Goal: Find specific fact: Find specific fact

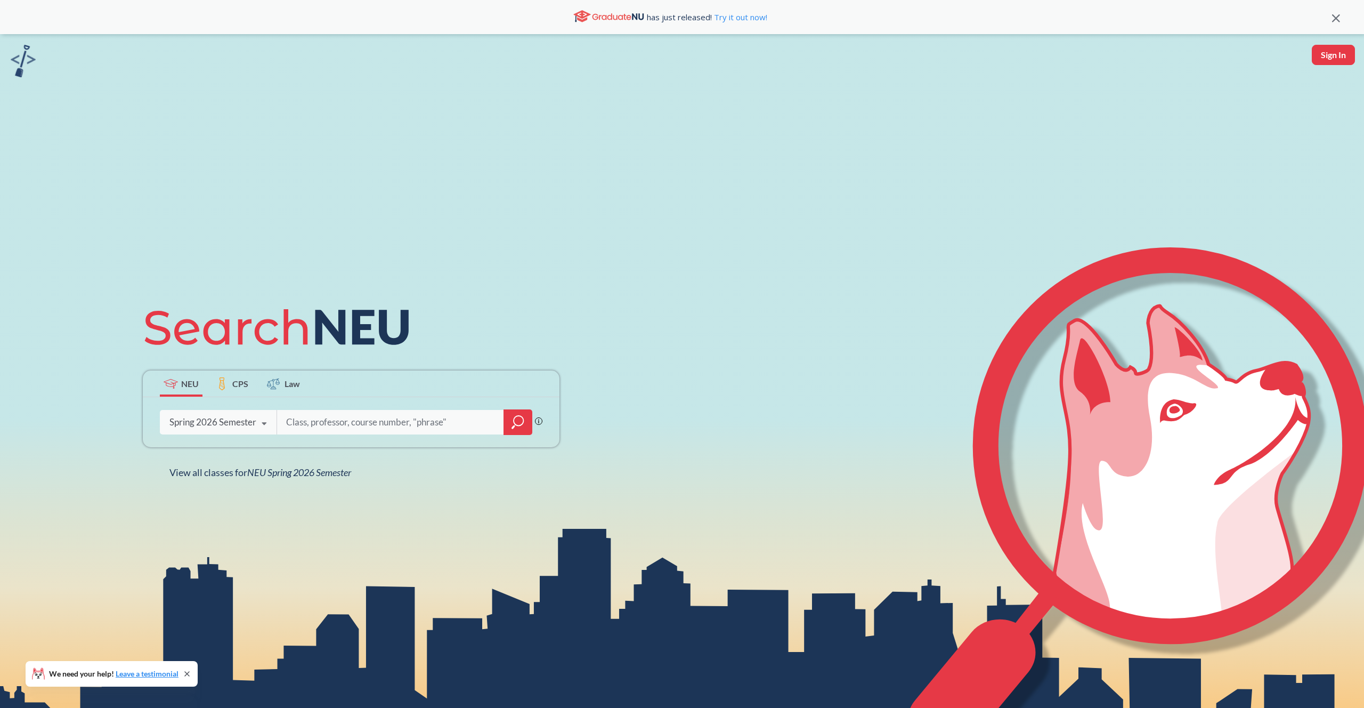
click at [304, 421] on input "search" at bounding box center [390, 422] width 211 height 22
type input "[PERSON_NAME]"
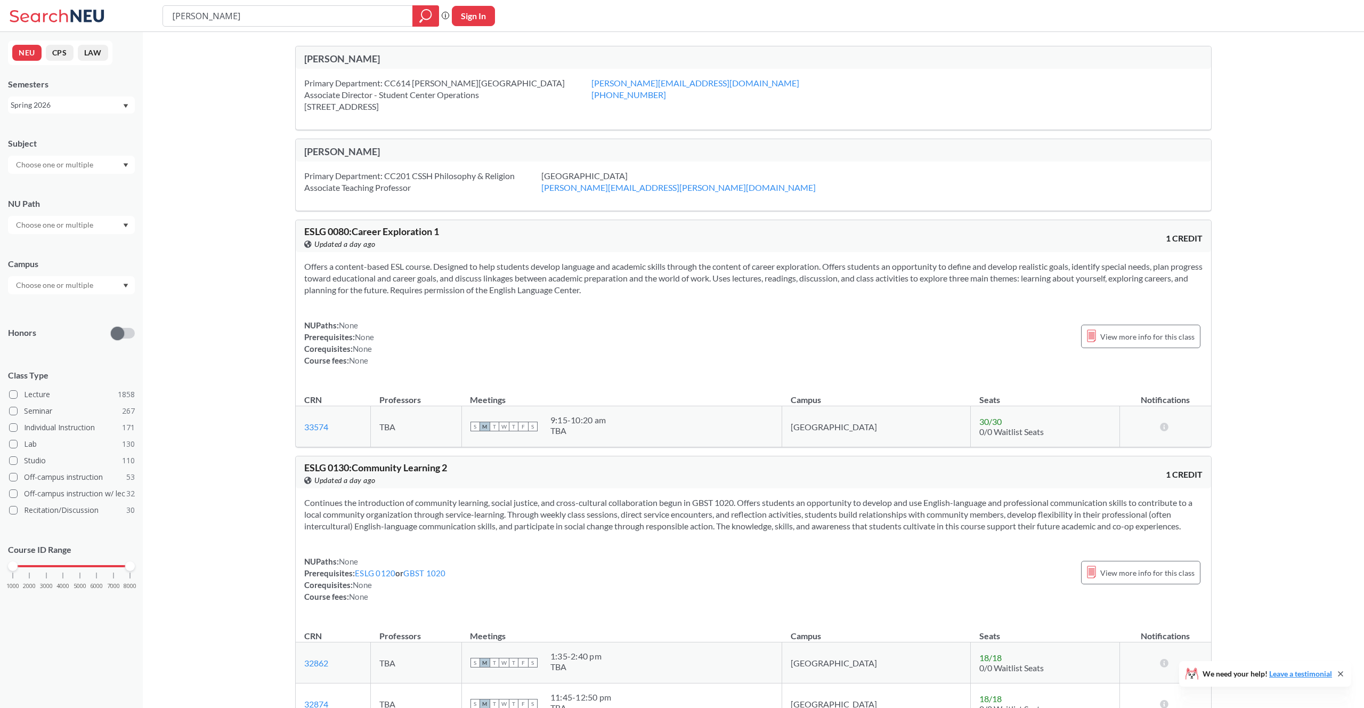
click at [339, 144] on div "[PERSON_NAME]" at bounding box center [754, 150] width 916 height 22
drag, startPoint x: 248, startPoint y: 11, endPoint x: 125, endPoint y: -11, distance: 124.5
click at [125, 0] on html "[PERSON_NAME] Phrase search guarantees the exact search appears in the results.…" at bounding box center [682, 354] width 1364 height 708
type input "[PERSON_NAME]"
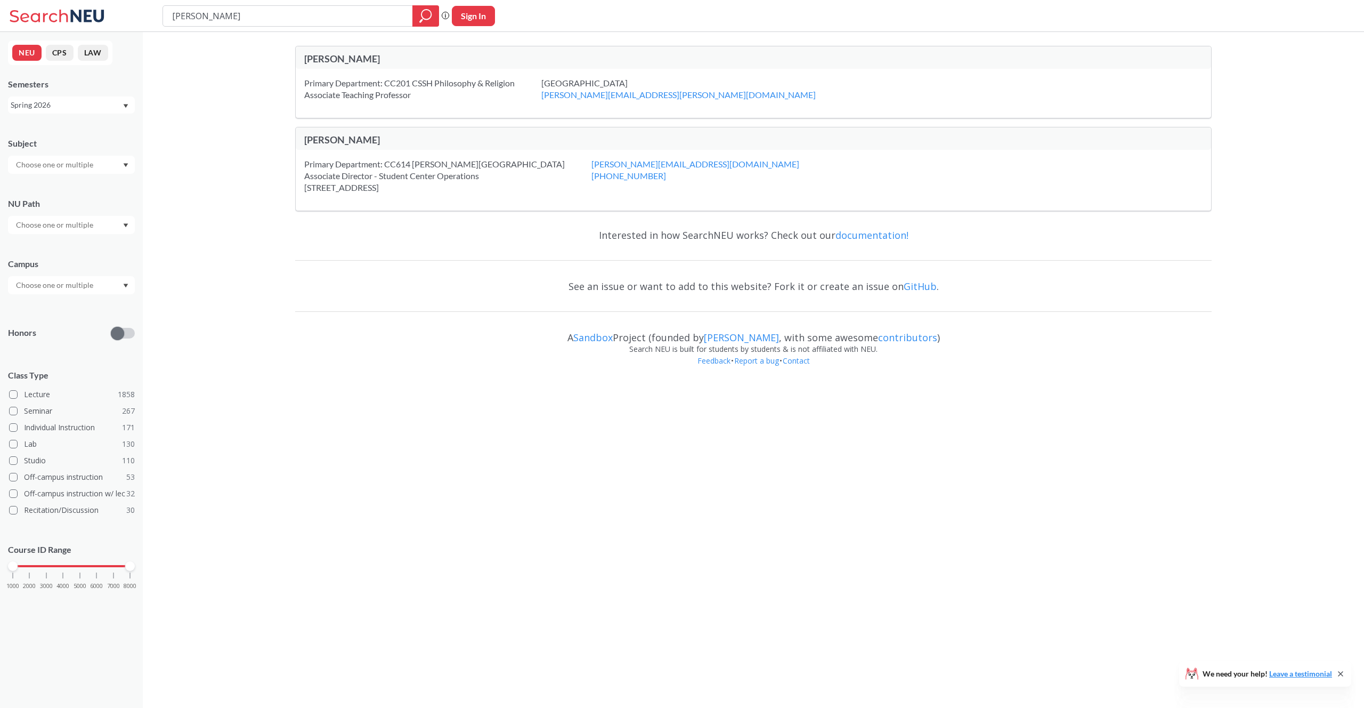
click at [336, 138] on div "[PERSON_NAME]" at bounding box center [528, 140] width 449 height 12
click at [336, 146] on div "[PERSON_NAME]" at bounding box center [528, 141] width 449 height 14
